Goal: Information Seeking & Learning: Find specific fact

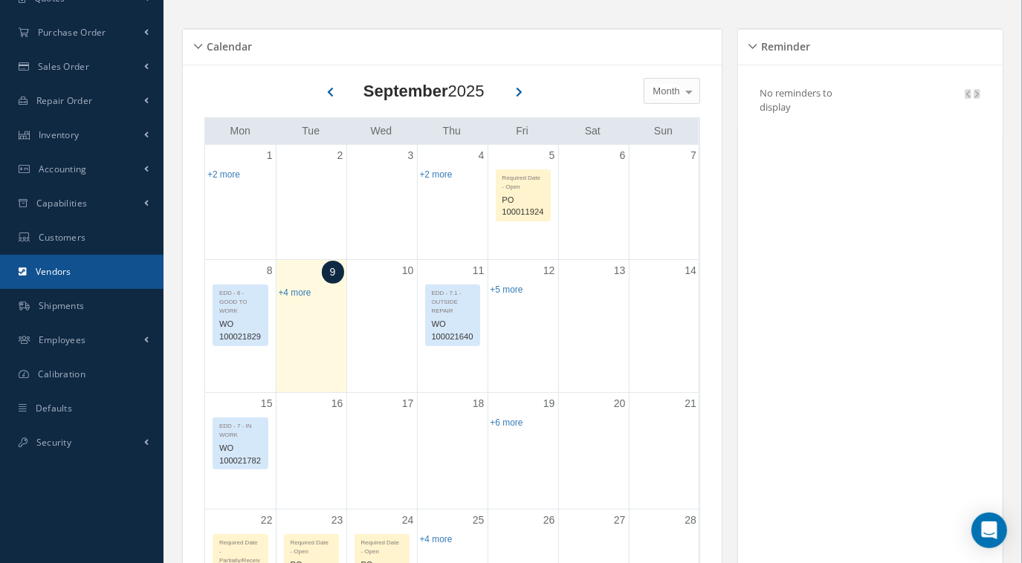
scroll to position [204, 0]
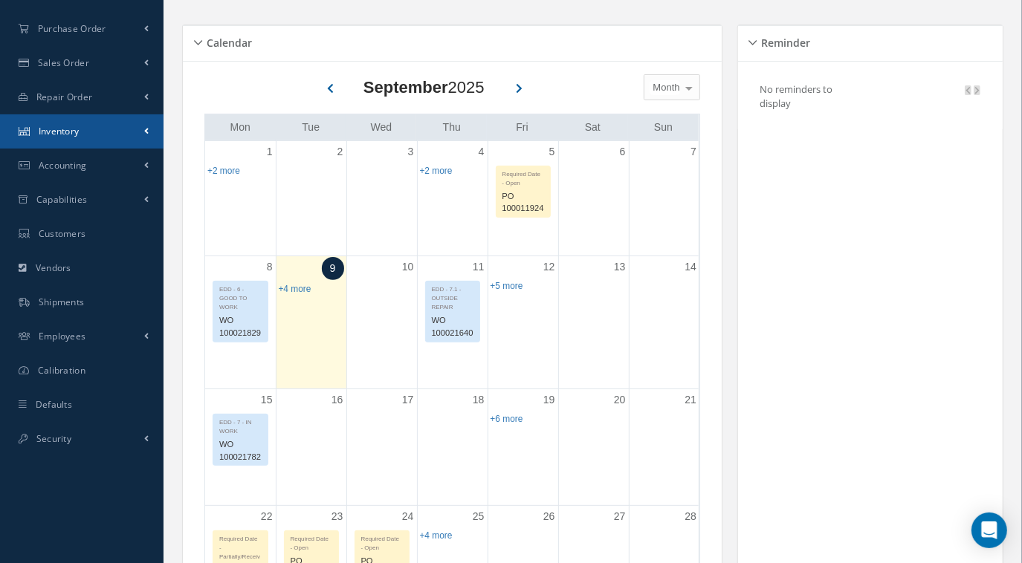
click at [116, 129] on link "Inventory" at bounding box center [81, 131] width 163 height 34
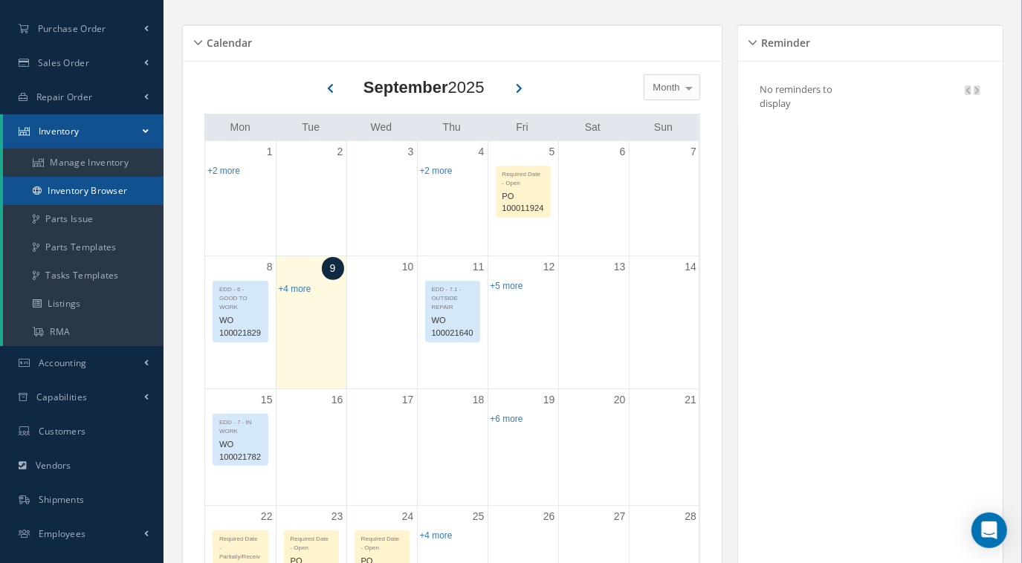
click at [104, 197] on link "Inventory Browser" at bounding box center [83, 191] width 160 height 28
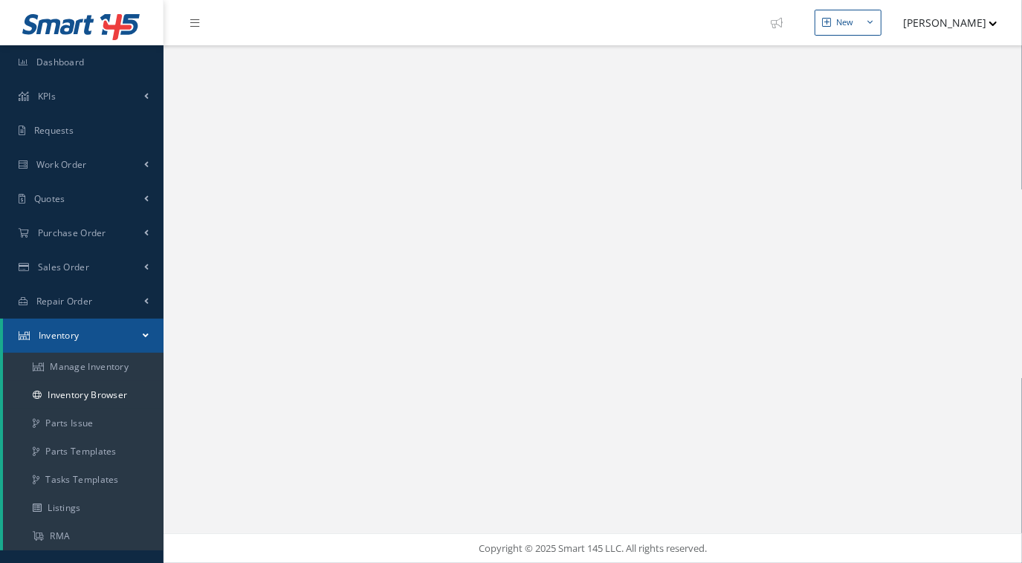
select select "25"
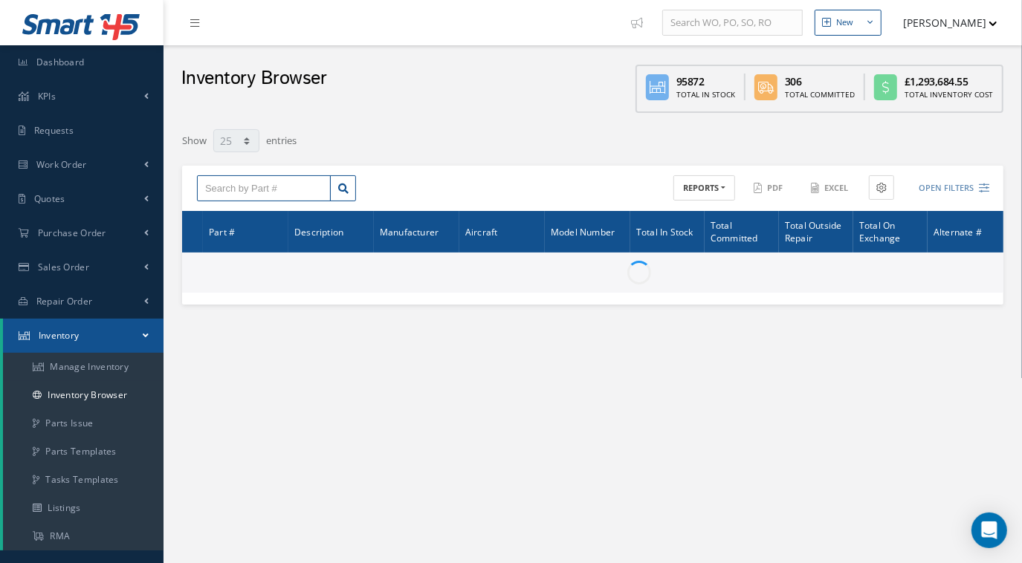
click at [290, 200] on input "text" at bounding box center [264, 188] width 134 height 27
paste input "401U3500-53982"
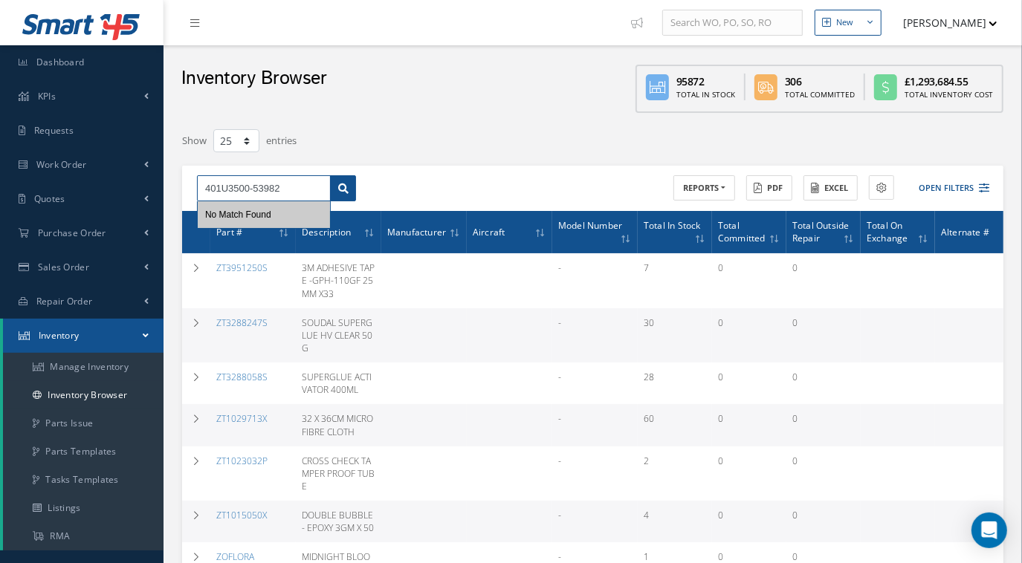
type input "401U3500-53982"
click at [346, 187] on icon at bounding box center [343, 189] width 10 height 10
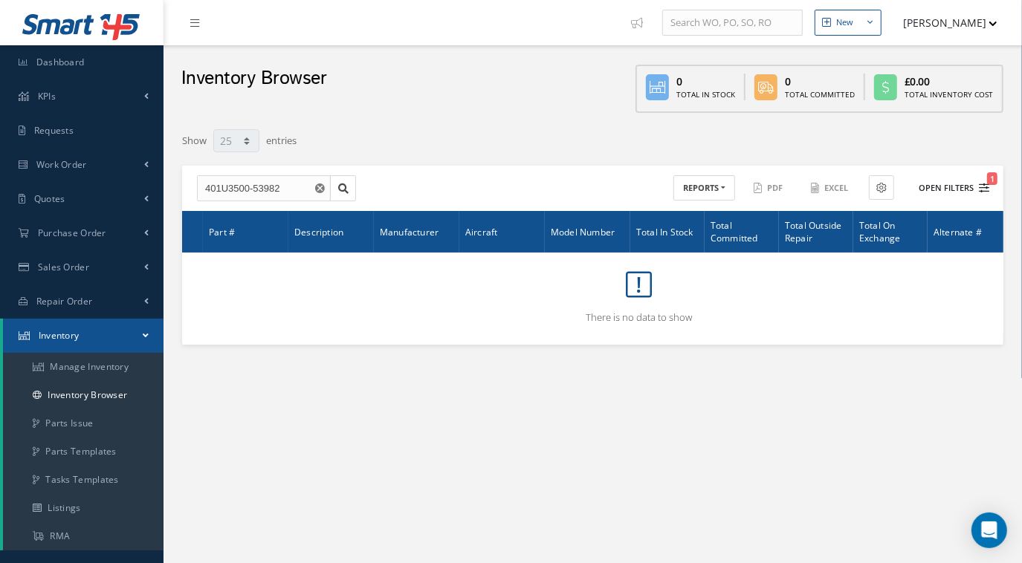
click at [976, 192] on button "Open Filters 1" at bounding box center [947, 188] width 84 height 25
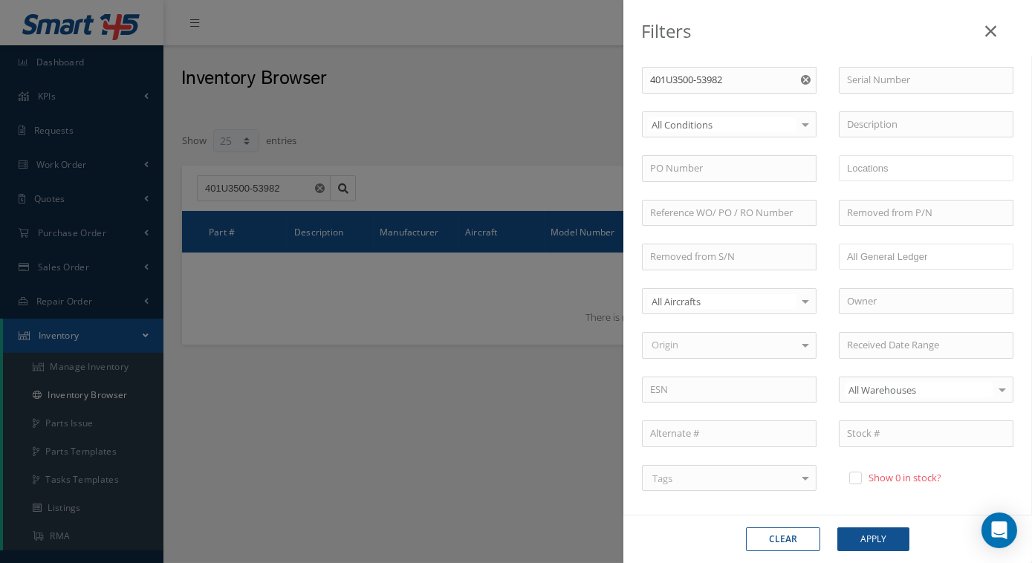
click at [865, 476] on label "Show 0 in stock?" at bounding box center [903, 477] width 77 height 13
click at [859, 476] on input "checkbox" at bounding box center [854, 479] width 10 height 10
checkbox input "true"
click at [859, 541] on button "Apply" at bounding box center [873, 540] width 72 height 24
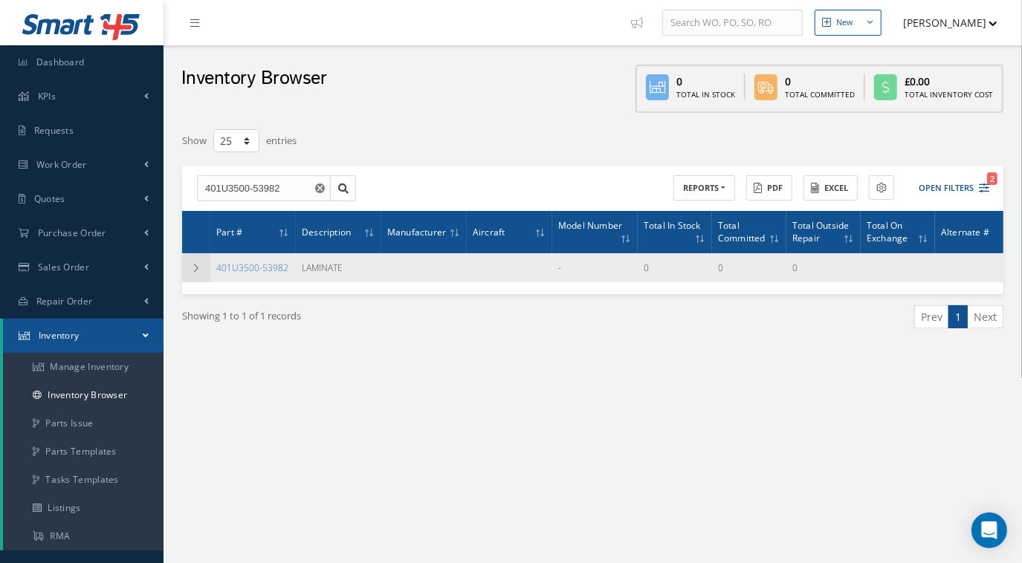
click at [194, 264] on icon at bounding box center [196, 268] width 10 height 9
